Goal: Task Accomplishment & Management: Use online tool/utility

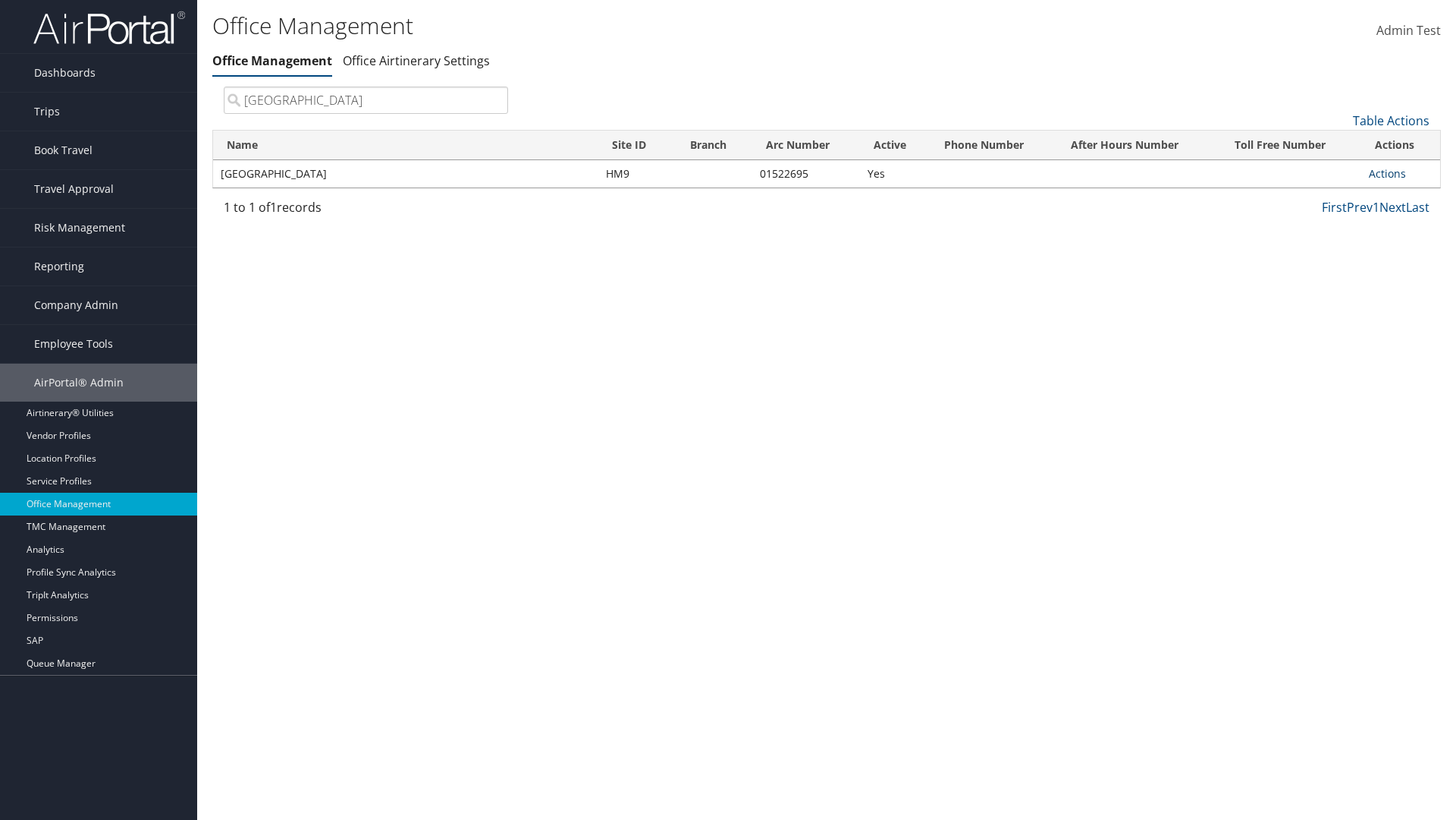
type input "[GEOGRAPHIC_DATA]"
click at [1387, 173] on link "Actions" at bounding box center [1388, 174] width 37 height 15
click at [1337, 246] on link "Manage Banner Ads" at bounding box center [1338, 247] width 128 height 26
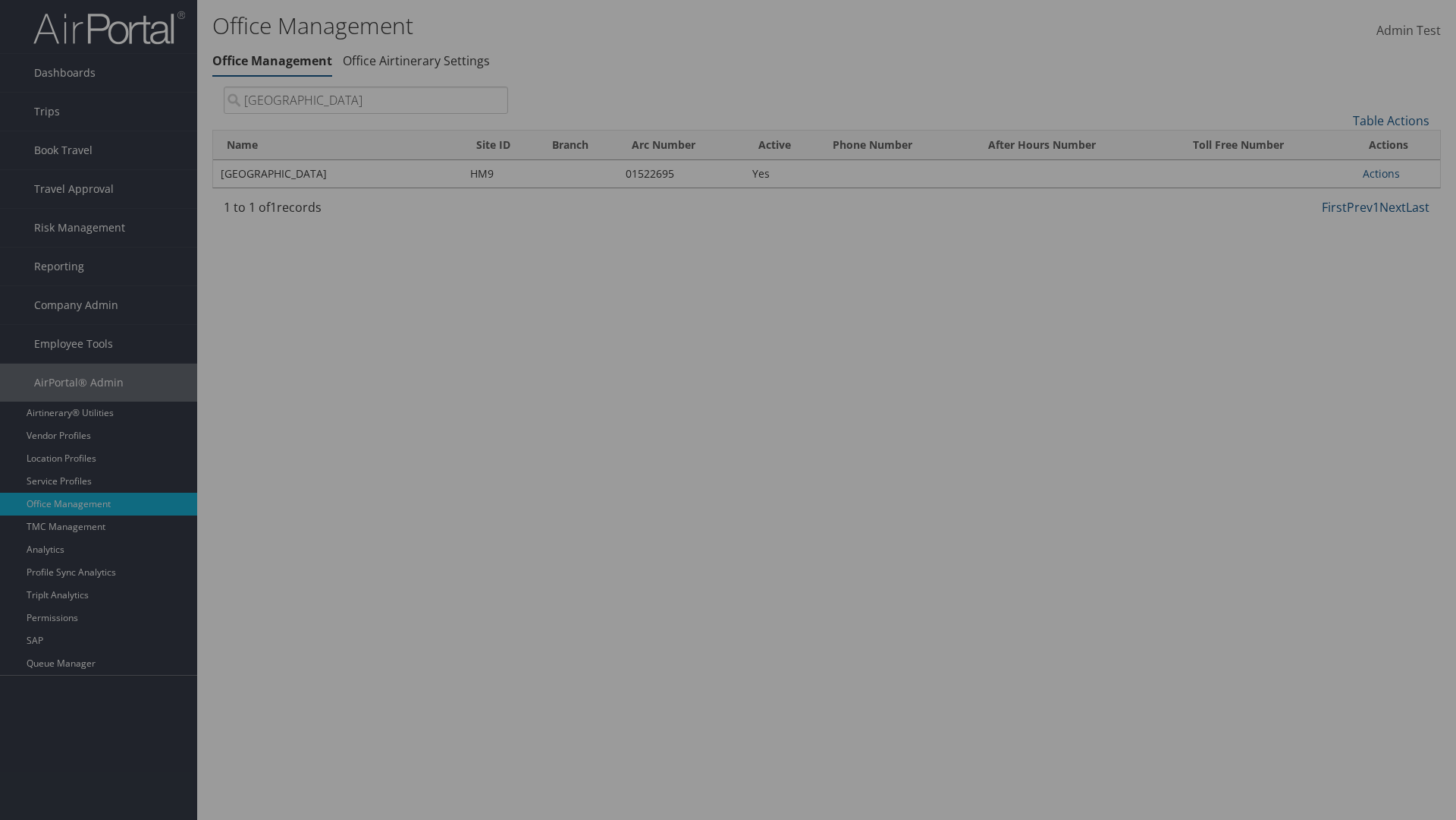
click at [0, 0] on link "Table Actions" at bounding box center [0, 0] width 0 height 0
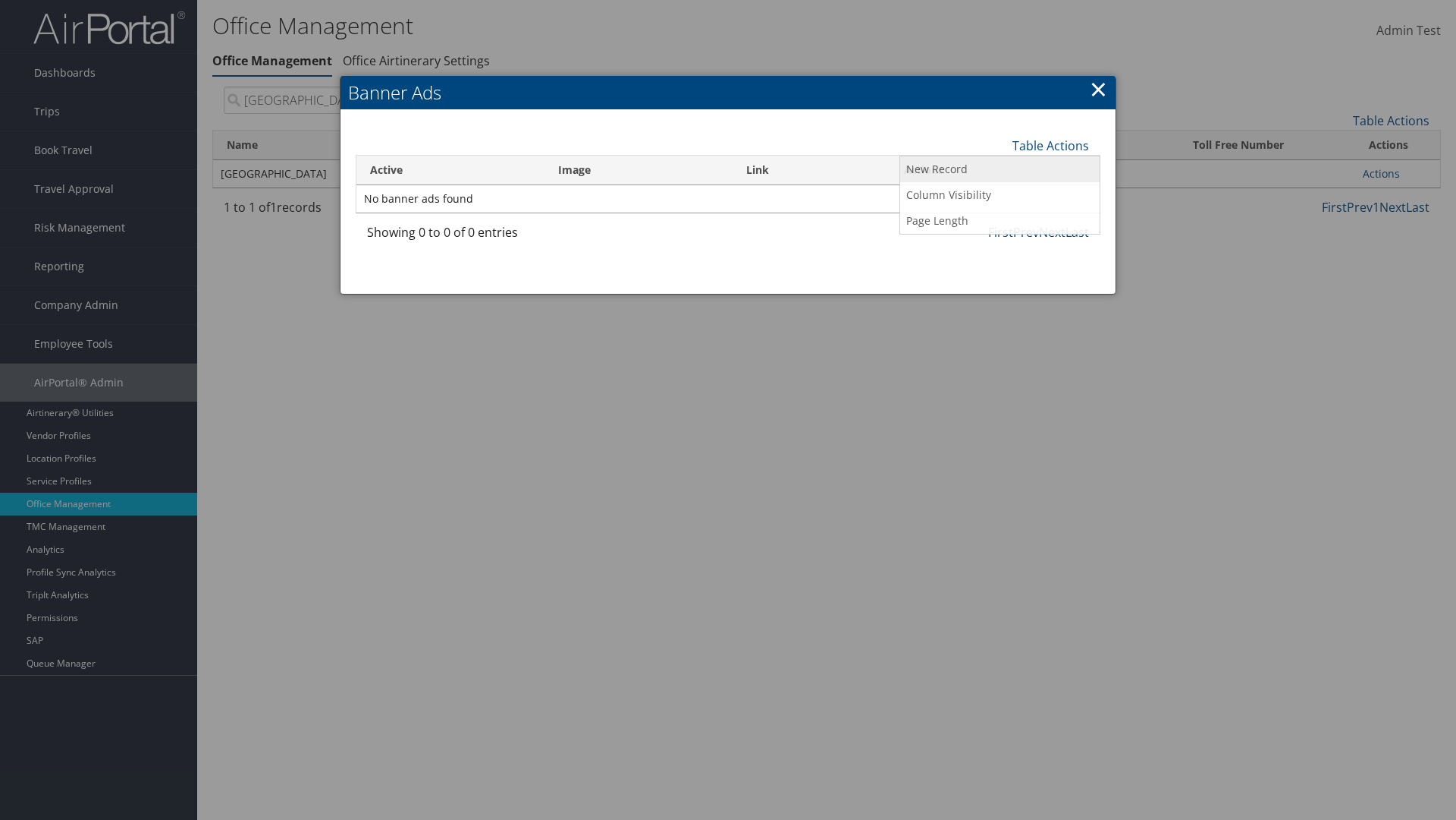
click at [1000, 168] on link "New Record" at bounding box center [1000, 169] width 200 height 26
